Goal: Task Accomplishment & Management: Manage account settings

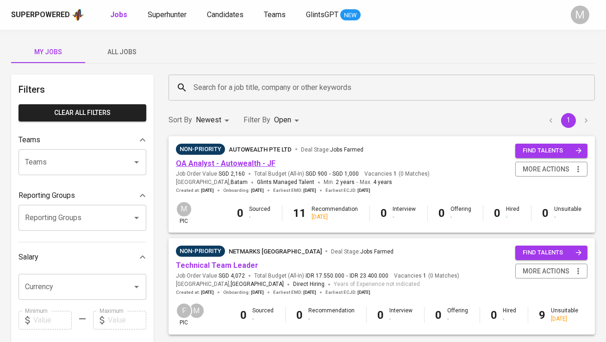
click at [223, 164] on link "QA Analyst - Autowealth - JF" at bounding box center [226, 163] width 100 height 9
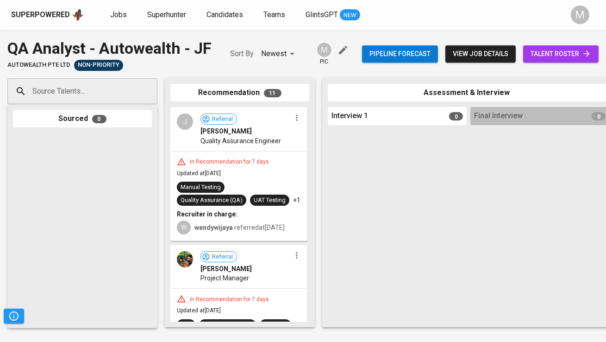
click at [562, 50] on span "talent roster" at bounding box center [561, 54] width 61 height 12
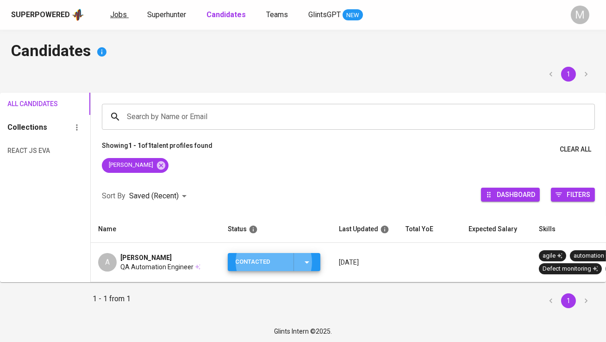
click at [123, 18] on span "Jobs" at bounding box center [118, 14] width 17 height 9
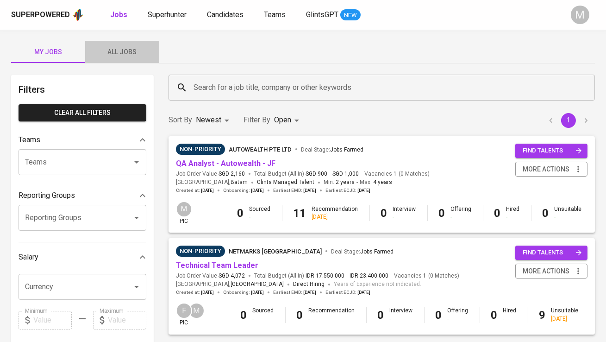
click at [120, 50] on span "All Jobs" at bounding box center [122, 52] width 63 height 12
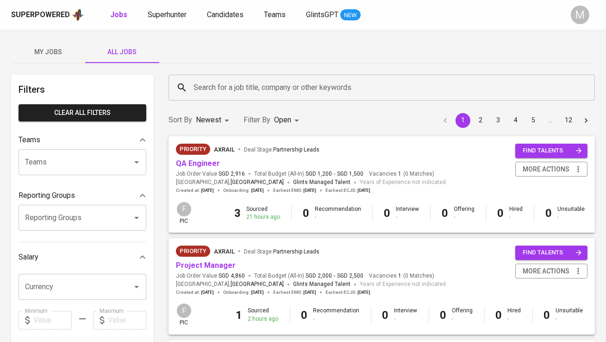
click at [208, 80] on input "Search for a job title, company or other keywords" at bounding box center [384, 88] width 386 height 18
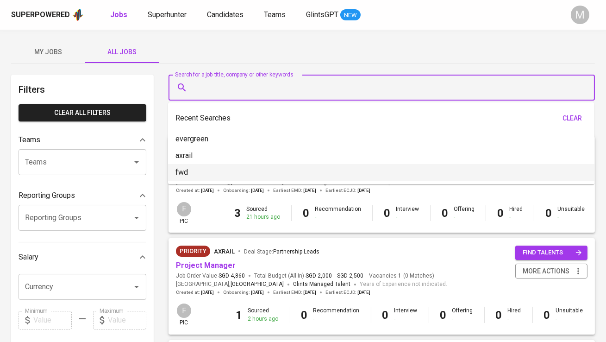
click at [215, 169] on li "fwd" at bounding box center [381, 172] width 427 height 17
type input "fwd"
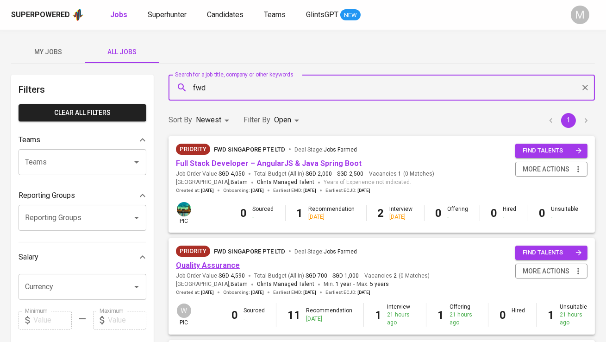
click at [227, 261] on link "Quality Assurance" at bounding box center [208, 265] width 64 height 9
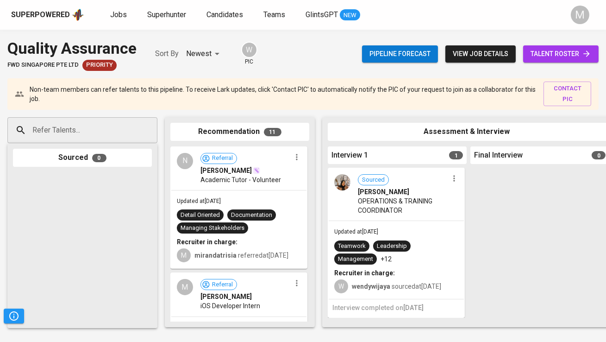
click at [568, 48] on link "talent roster" at bounding box center [560, 53] width 75 height 17
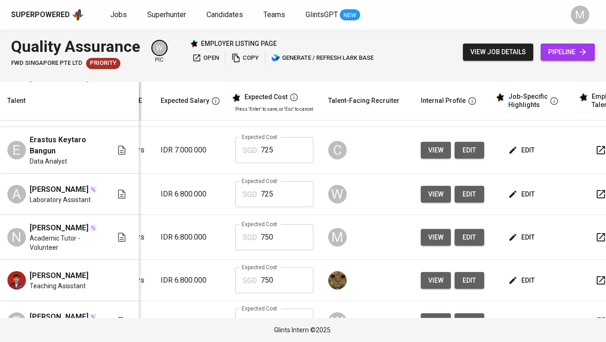
scroll to position [0, 186]
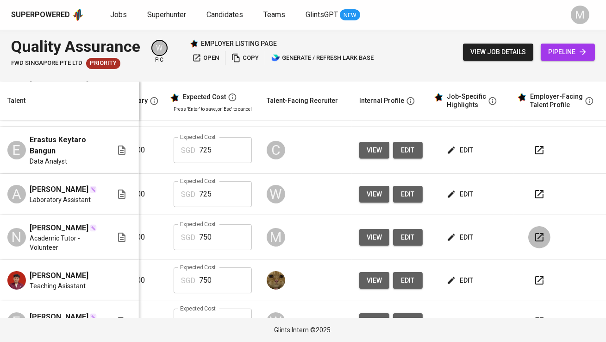
click at [528, 246] on button "button" at bounding box center [539, 237] width 22 height 22
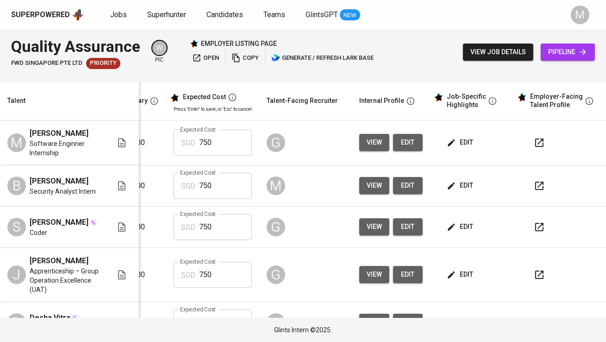
scroll to position [0, 200]
click at [537, 186] on icon "button" at bounding box center [539, 185] width 11 height 11
